Goal: Task Accomplishment & Management: Manage account settings

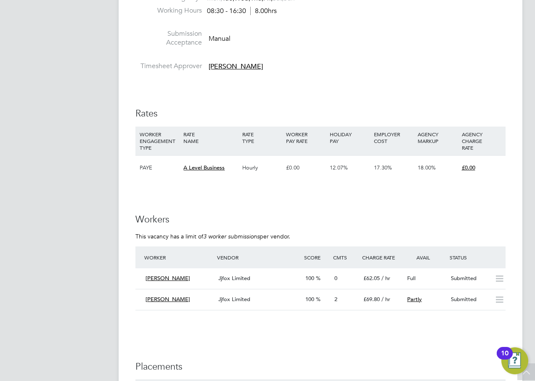
scroll to position [462, 0]
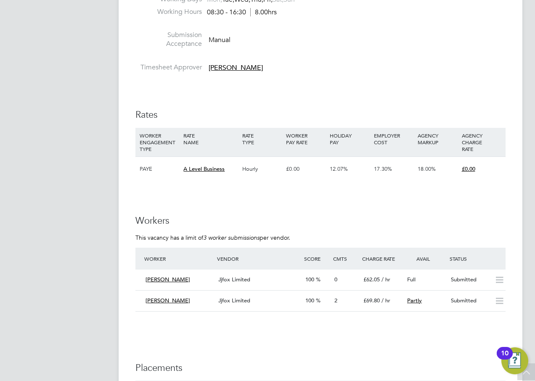
click at [46, 173] on app-navbar "SW [PERSON_NAME] Notifications Applications: Network Sites Workers Current page…" at bounding box center [62, 256] width 99 height 1391
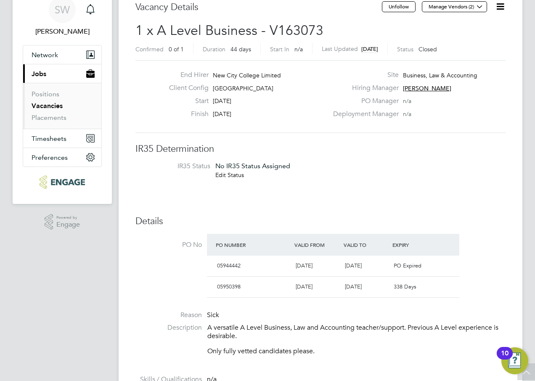
scroll to position [0, 0]
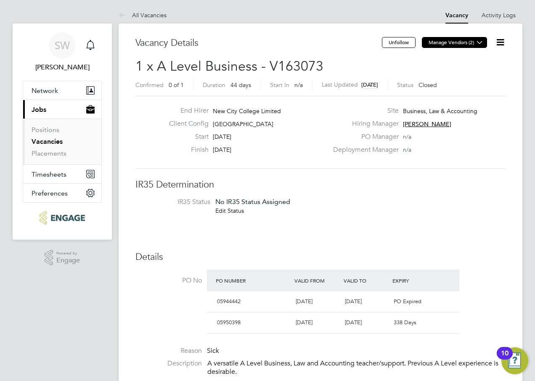
click at [479, 42] on icon at bounding box center [479, 42] width 6 height 6
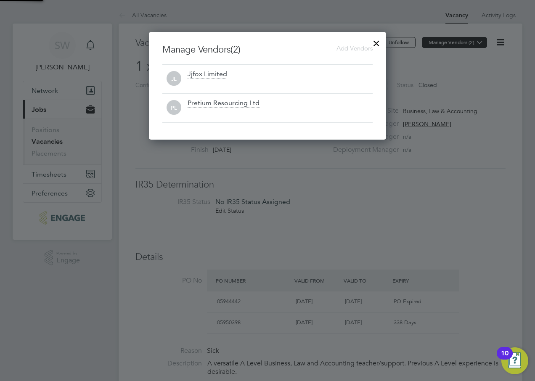
scroll to position [108, 238]
click at [343, 49] on span "Add Vendors" at bounding box center [354, 48] width 36 height 8
click at [377, 43] on div at bounding box center [376, 41] width 15 height 15
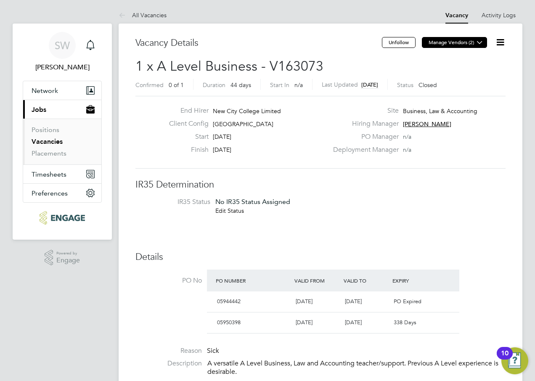
click at [479, 42] on icon at bounding box center [479, 42] width 6 height 6
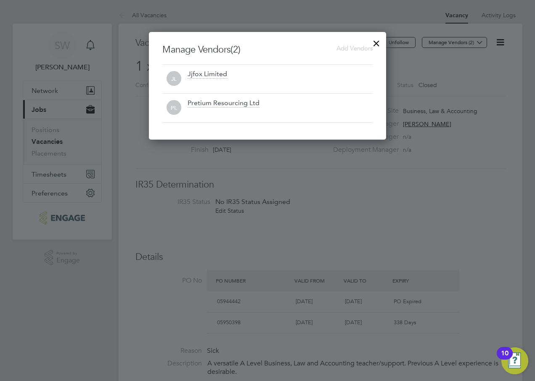
click at [375, 41] on div at bounding box center [376, 41] width 15 height 15
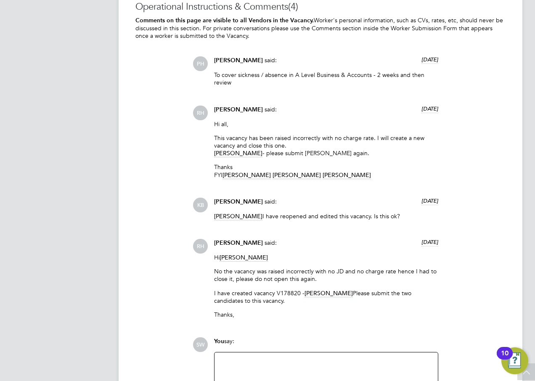
scroll to position [967, 0]
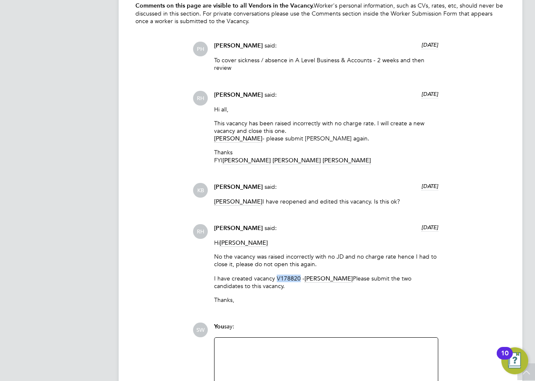
drag, startPoint x: 298, startPoint y: 276, endPoint x: 275, endPoint y: 277, distance: 23.6
click at [275, 277] on p "I have created vacancy V178820 - Mark Carter Please submit the two candidates t…" at bounding box center [326, 282] width 224 height 15
copy p "V178820"
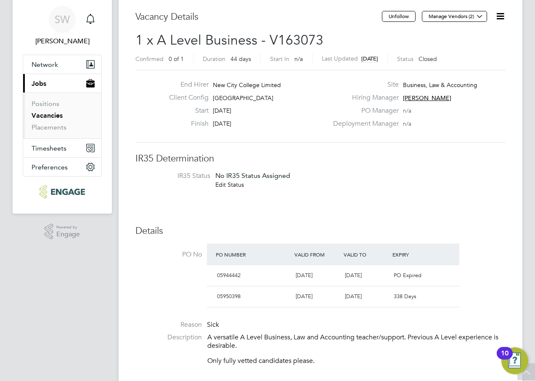
scroll to position [0, 0]
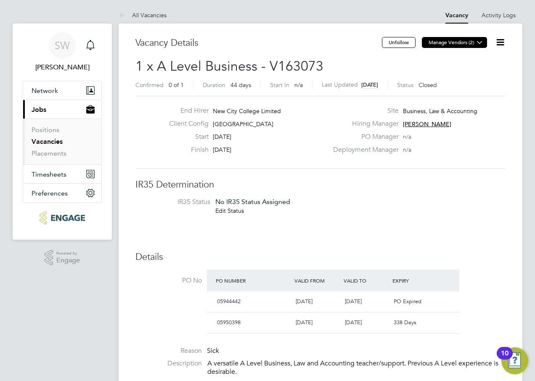
click at [482, 41] on icon at bounding box center [479, 42] width 6 height 6
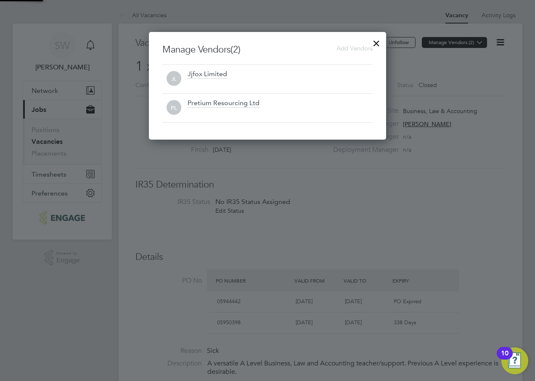
scroll to position [108, 238]
click at [379, 43] on div at bounding box center [376, 41] width 15 height 15
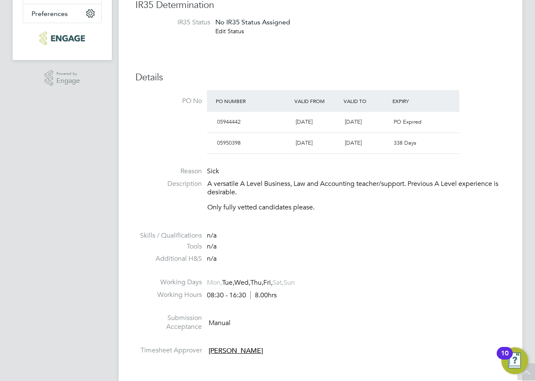
scroll to position [210, 0]
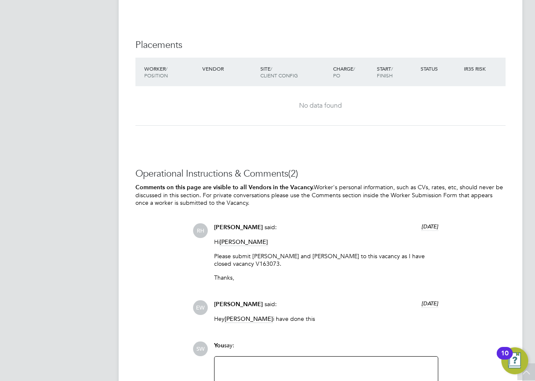
scroll to position [1612, 0]
click at [260, 263] on p "Please submit Isaah Wemah and Silas Dhlamin to this vacancy as I have closed va…" at bounding box center [326, 259] width 224 height 15
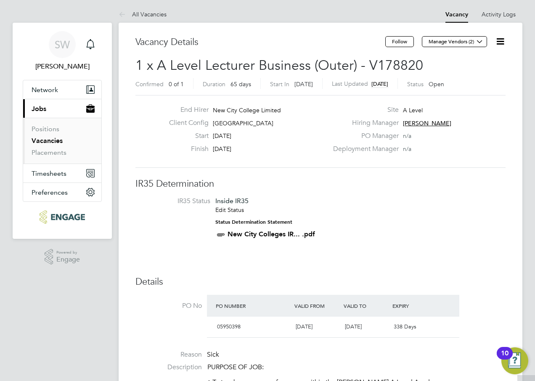
scroll to position [0, 0]
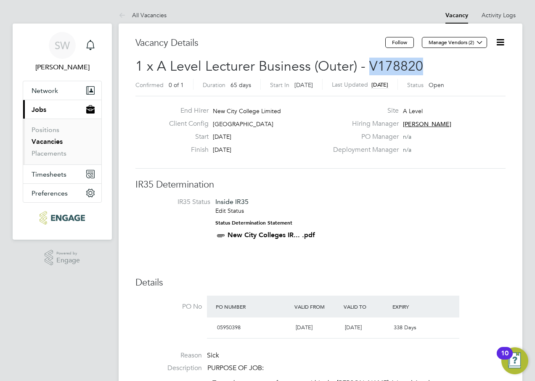
drag, startPoint x: 419, startPoint y: 66, endPoint x: 370, endPoint y: 65, distance: 49.2
click at [370, 65] on span "1 x A Level Lecturer Business (Outer) - V178820" at bounding box center [279, 66] width 288 height 16
drag, startPoint x: 370, startPoint y: 65, endPoint x: 382, endPoint y: 66, distance: 12.6
copy span "V178820"
click at [456, 62] on h2 "1 x A Level Lecturer Business (Outer) - V178820 Confirmed 0 of 1 Duration 65 da…" at bounding box center [320, 75] width 370 height 35
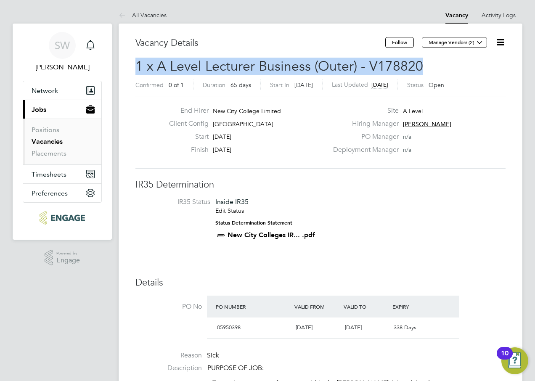
drag, startPoint x: 418, startPoint y: 66, endPoint x: 128, endPoint y: 62, distance: 290.5
drag, startPoint x: 128, startPoint y: 62, endPoint x: 180, endPoint y: 64, distance: 52.2
copy span "1 x A Level Lecturer Business (Outer) - V178820"
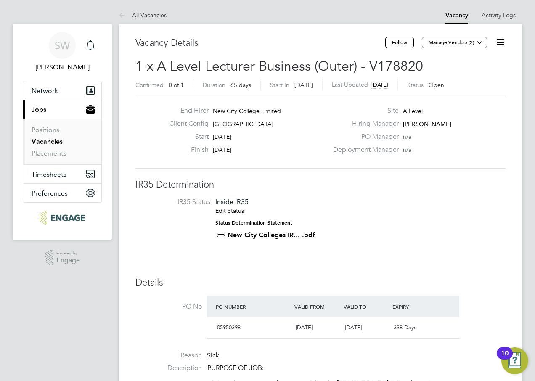
click at [433, 202] on li "IR35 Status Inside IR35 Edit Status Status Determination Statement New City Col…" at bounding box center [320, 220] width 353 height 45
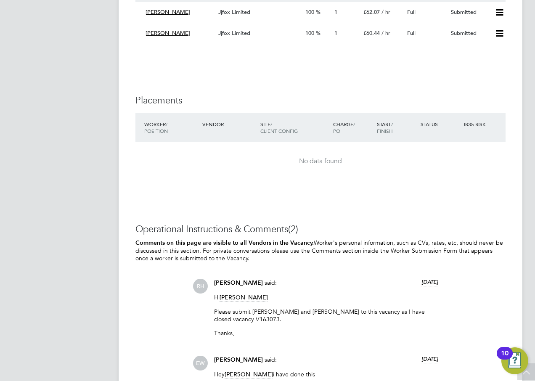
scroll to position [1528, 0]
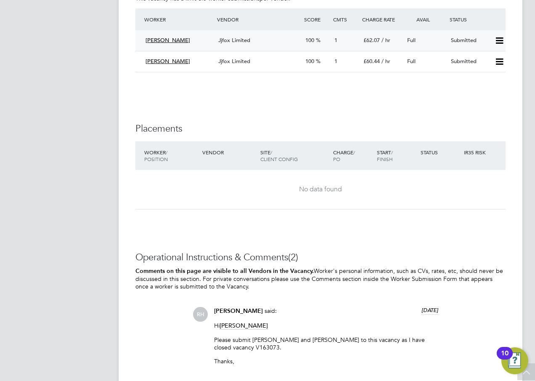
click at [500, 41] on icon at bounding box center [499, 40] width 11 height 7
click at [491, 69] on li "Reject" at bounding box center [487, 70] width 29 height 12
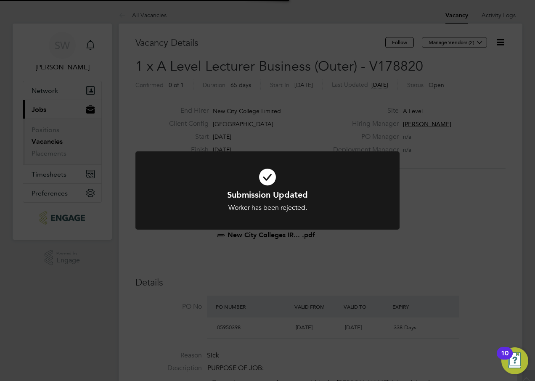
scroll to position [25, 59]
click at [470, 148] on div "Submission Updated Worker has been rejected. Cancel Okay" at bounding box center [267, 190] width 535 height 381
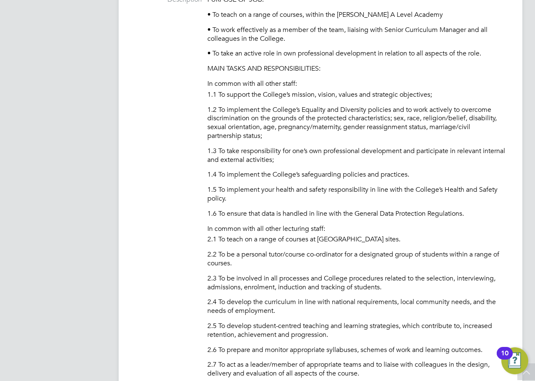
scroll to position [252, 0]
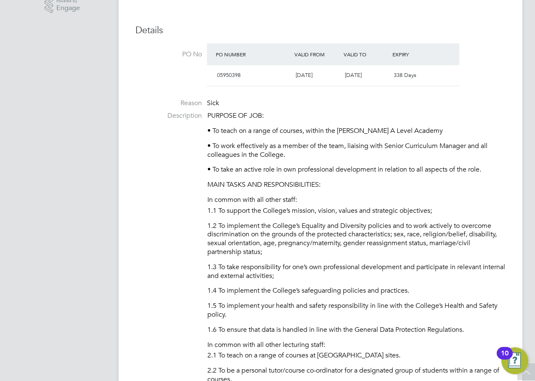
click at [524, 370] on img "Open Resource Center, 10 new notifications" at bounding box center [514, 360] width 27 height 27
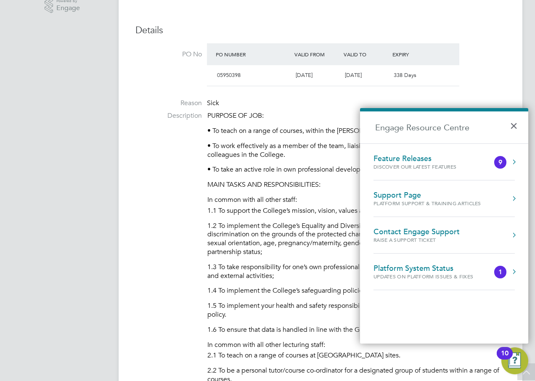
click at [450, 52] on div at bounding box center [449, 51] width 20 height 8
click at [485, 59] on li "PO No PO Number Valid From Valid To Expiry 05950398 01 Aug 2025 31 Jul 2026 338…" at bounding box center [320, 67] width 370 height 48
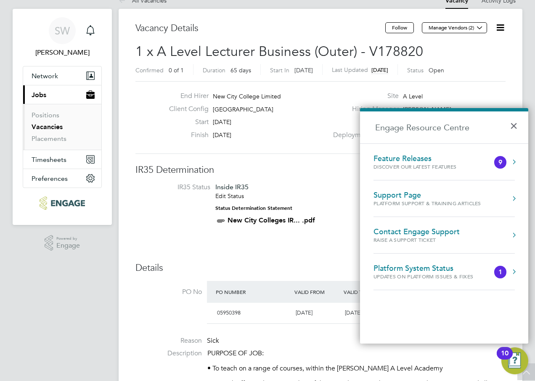
scroll to position [0, 0]
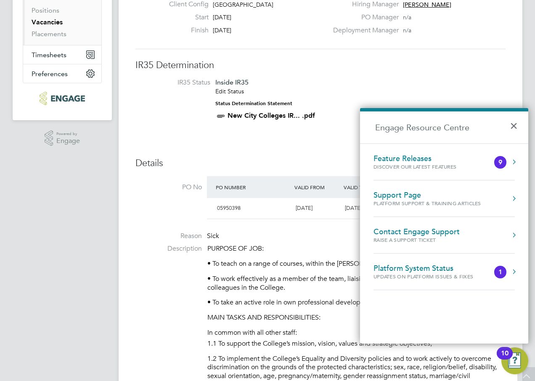
scroll to position [126, 0]
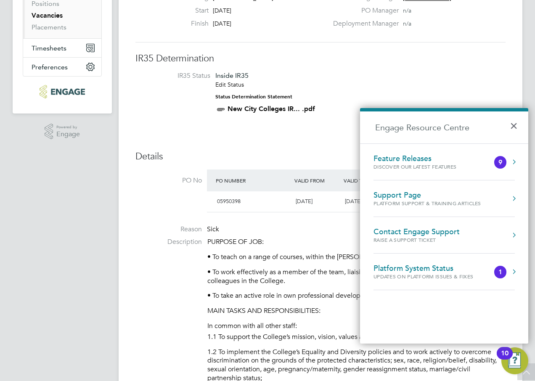
click at [518, 123] on button "×" at bounding box center [516, 123] width 12 height 18
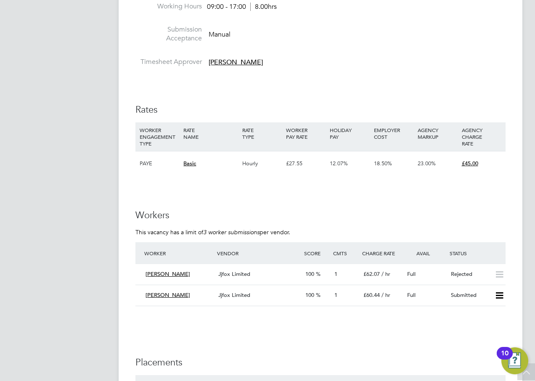
scroll to position [1397, 0]
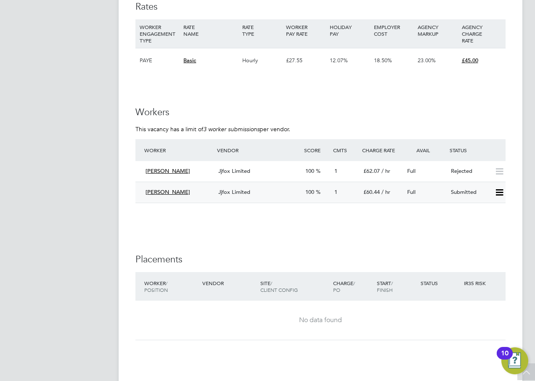
click at [499, 189] on icon at bounding box center [499, 192] width 11 height 7
click at [484, 219] on li "Reject" at bounding box center [487, 222] width 29 height 12
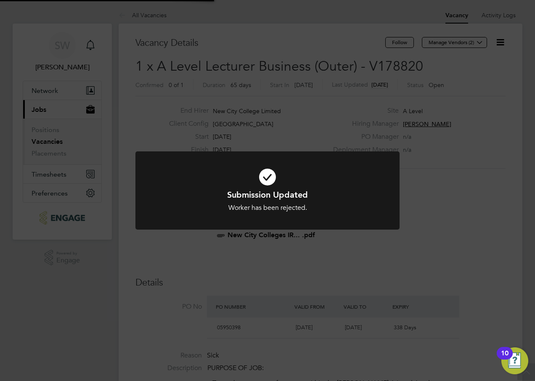
scroll to position [25, 59]
click at [463, 172] on div "Submission Updated Worker has been rejected. Cancel Okay" at bounding box center [267, 190] width 535 height 381
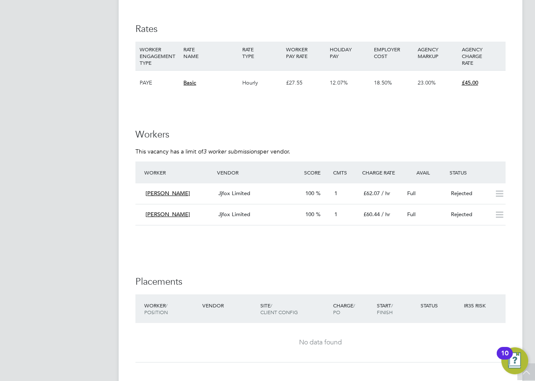
scroll to position [1387, 0]
